Goal: Information Seeking & Learning: Obtain resource

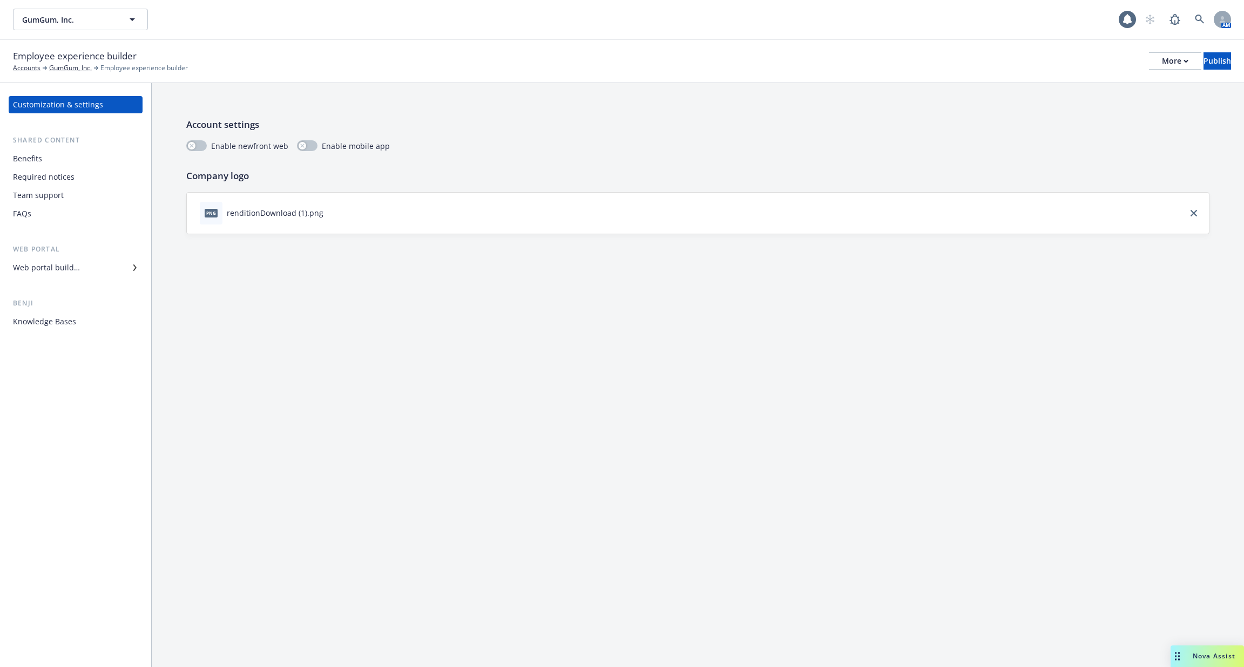
click at [92, 269] on div "Web portal builder" at bounding box center [75, 267] width 125 height 17
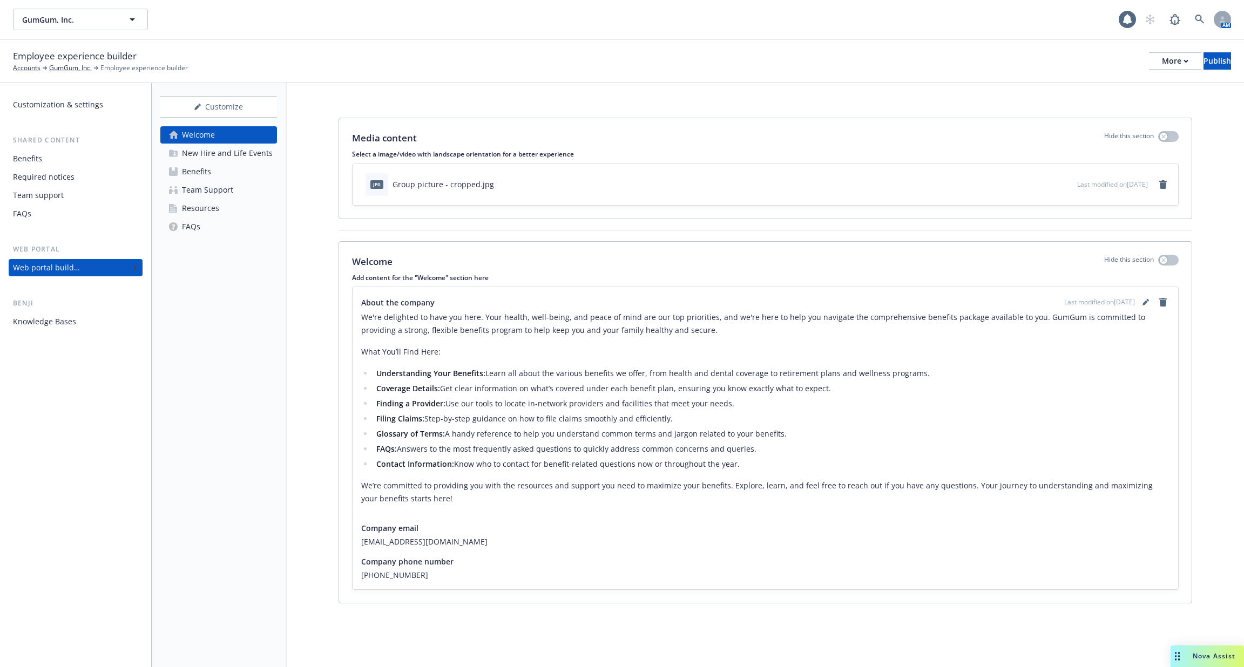
click at [234, 154] on div "New Hire and Life Events" at bounding box center [227, 153] width 91 height 17
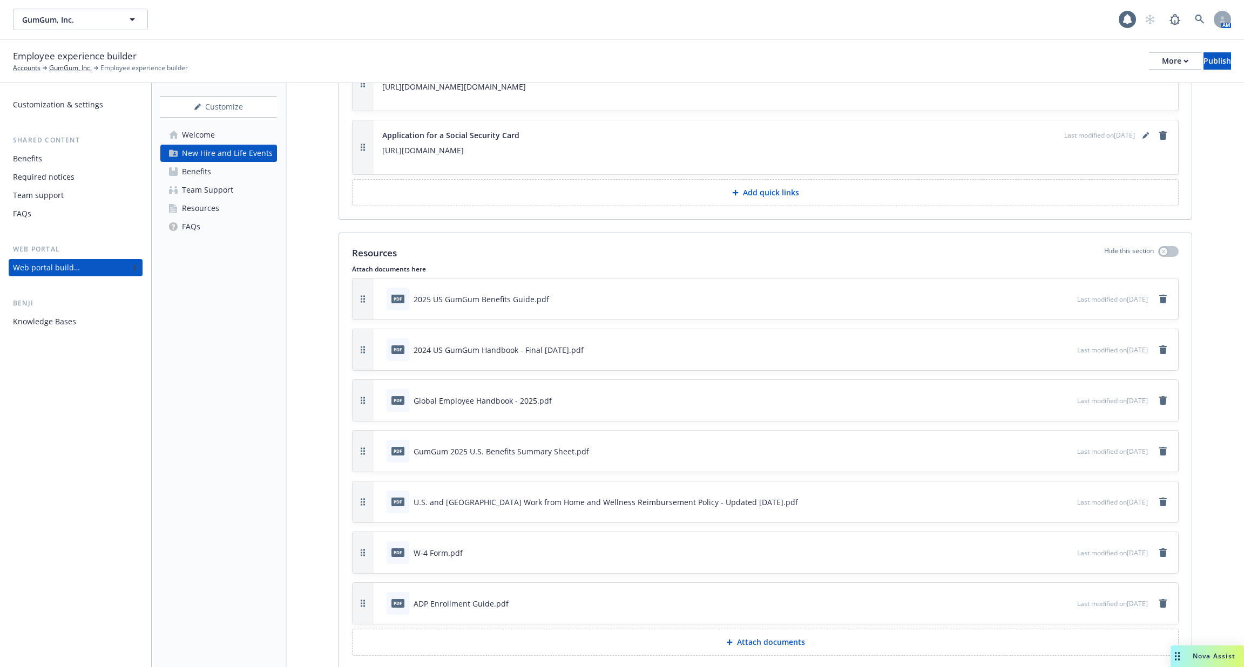
scroll to position [2245, 0]
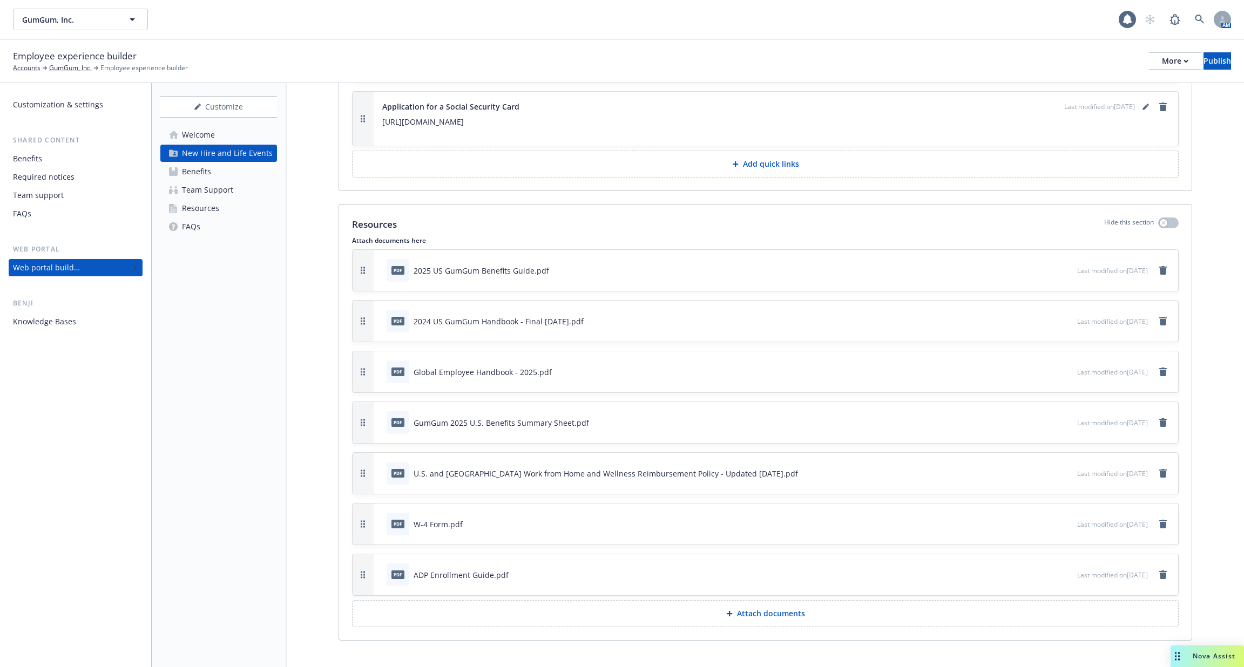
click at [482, 570] on div "ADP Enrollment Guide.pdf" at bounding box center [461, 575] width 95 height 11
click at [711, 260] on div "pdf 2025 US GumGum Benefits Guide.pdf" at bounding box center [729, 271] width 695 height 24
click at [1062, 266] on icon "preview file" at bounding box center [1067, 270] width 10 height 8
